Goal: Find specific page/section: Find specific page/section

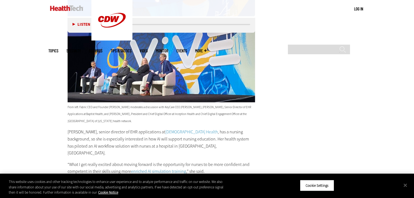
scroll to position [957, 0]
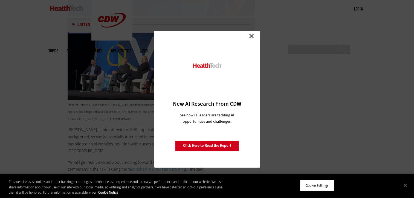
drag, startPoint x: 252, startPoint y: 36, endPoint x: 249, endPoint y: 42, distance: 7.2
click at [252, 36] on link "Close" at bounding box center [251, 36] width 8 height 8
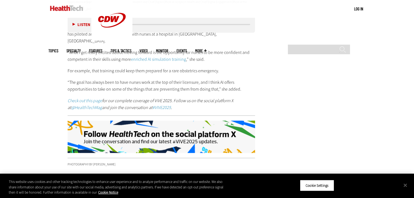
scroll to position [1149, 0]
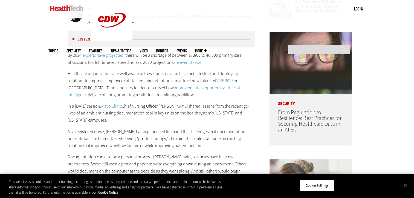
scroll to position [301, 0]
click at [216, 81] on link "ViVE 2025" at bounding box center [224, 80] width 17 height 6
